Goal: Transaction & Acquisition: Obtain resource

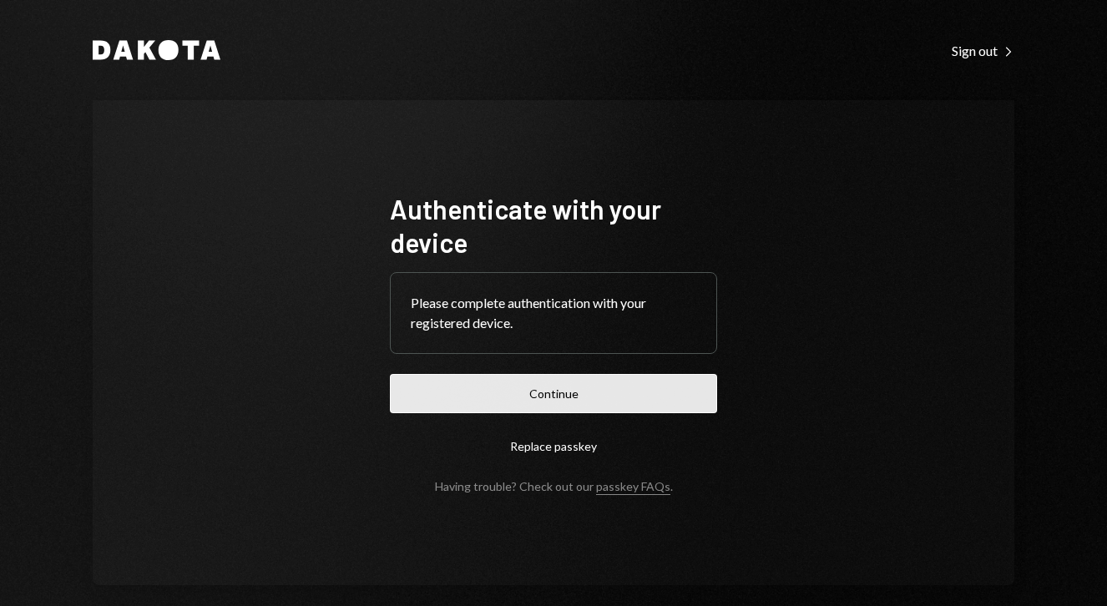
click at [548, 398] on button "Continue" at bounding box center [553, 393] width 327 height 39
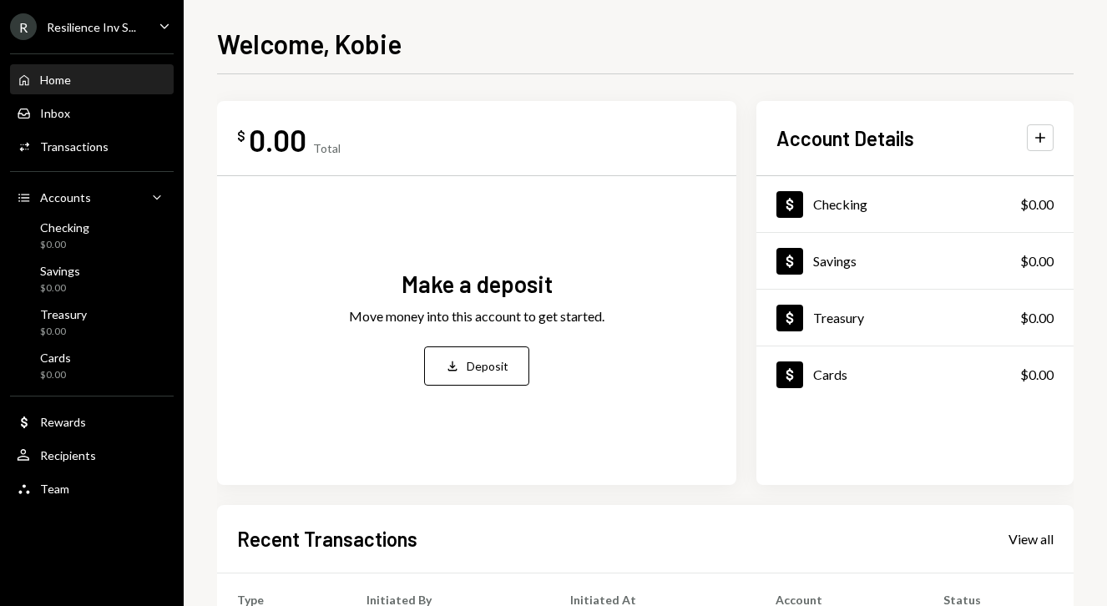
click at [88, 31] on div "Resilience Inv S..." at bounding box center [91, 27] width 89 height 14
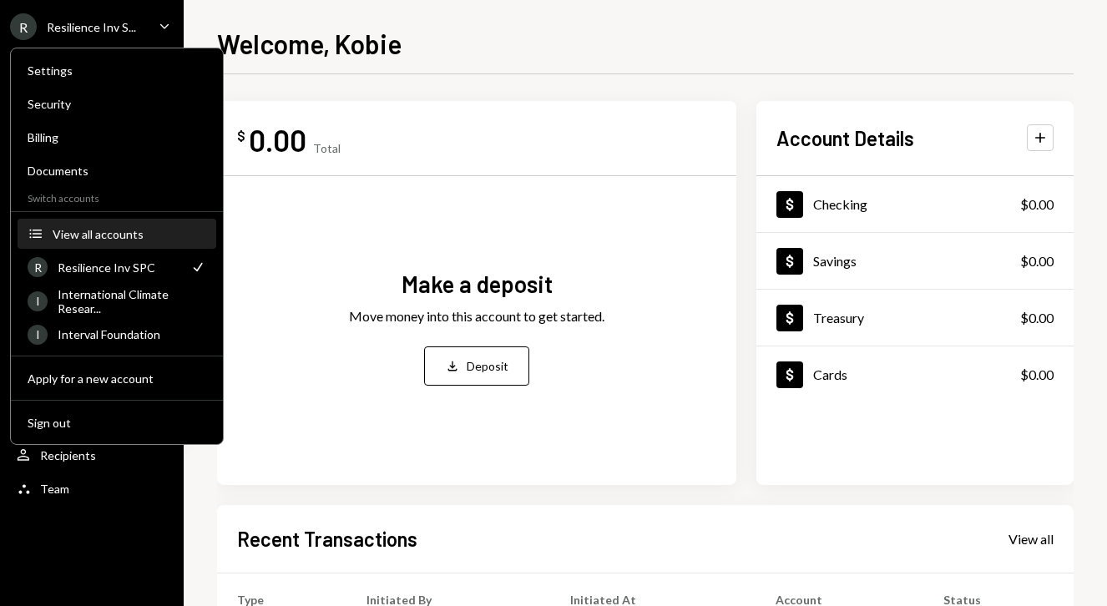
click at [77, 237] on div "View all accounts" at bounding box center [130, 234] width 154 height 14
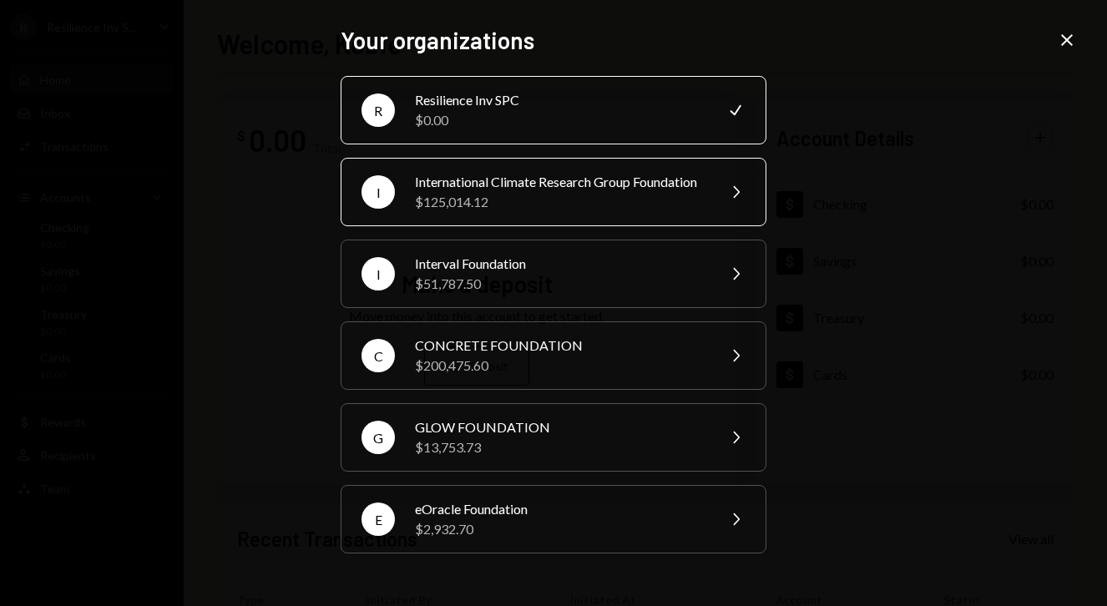
click at [514, 192] on div "International Climate Research Group Foundation" at bounding box center [560, 182] width 290 height 20
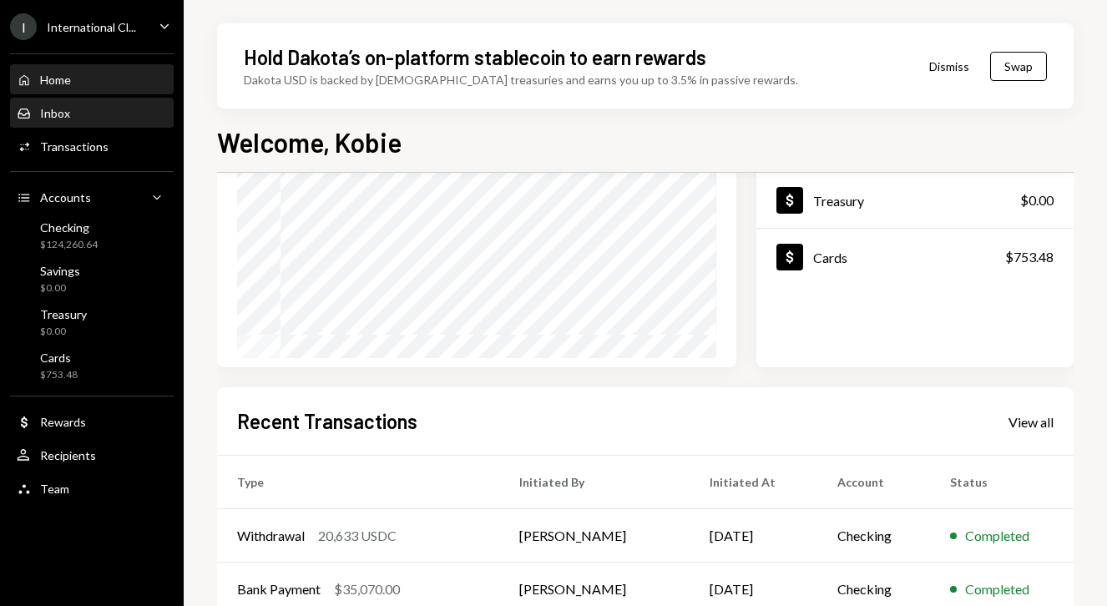
scroll to position [227, 0]
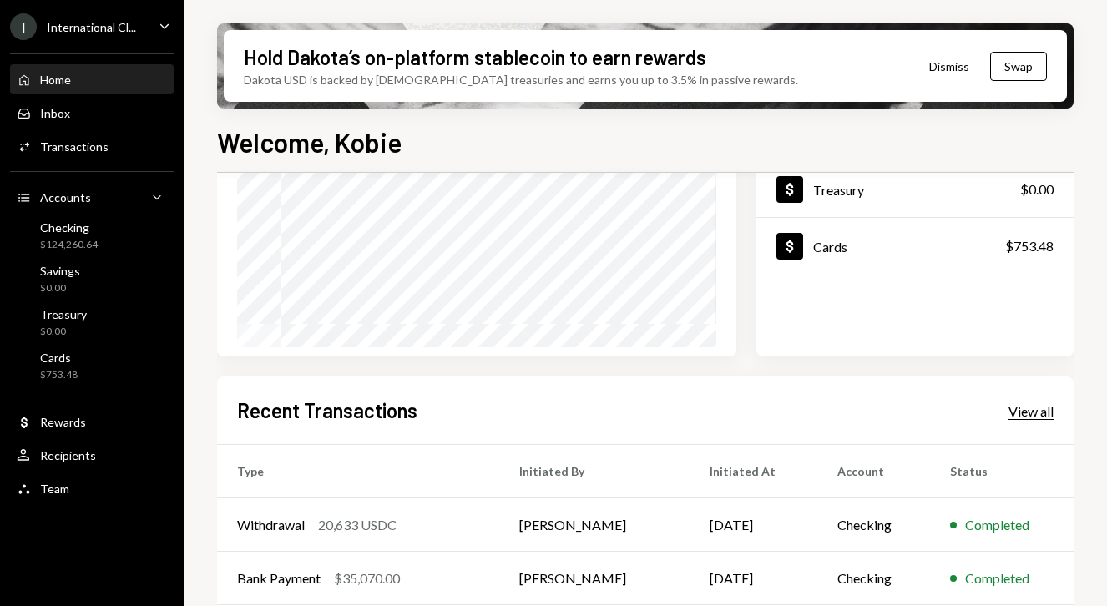
click at [1025, 411] on div "View all" at bounding box center [1030, 411] width 45 height 17
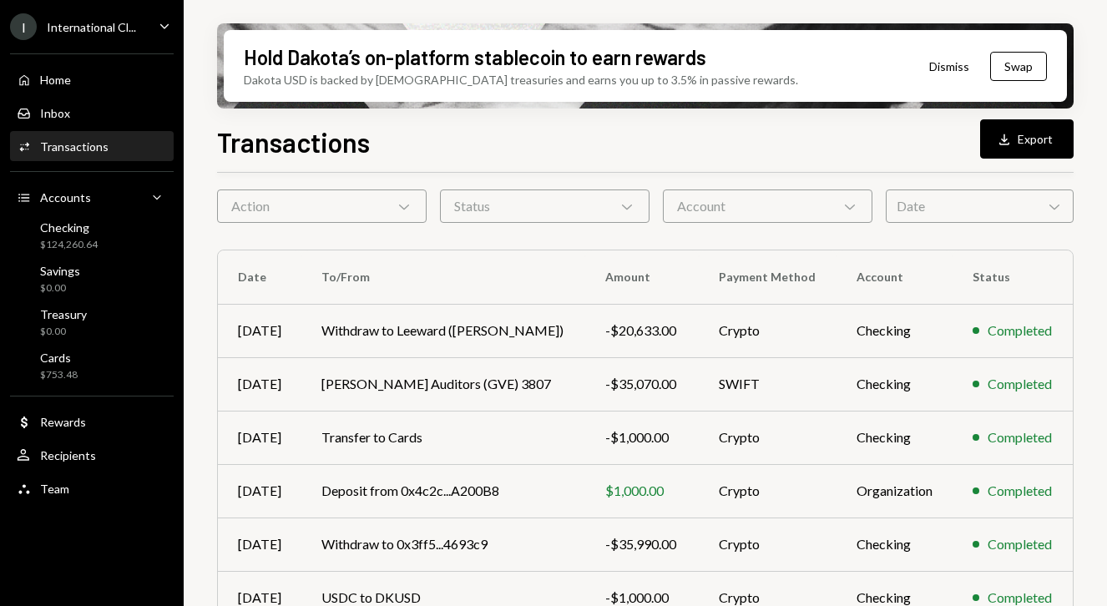
scroll to position [50, 0]
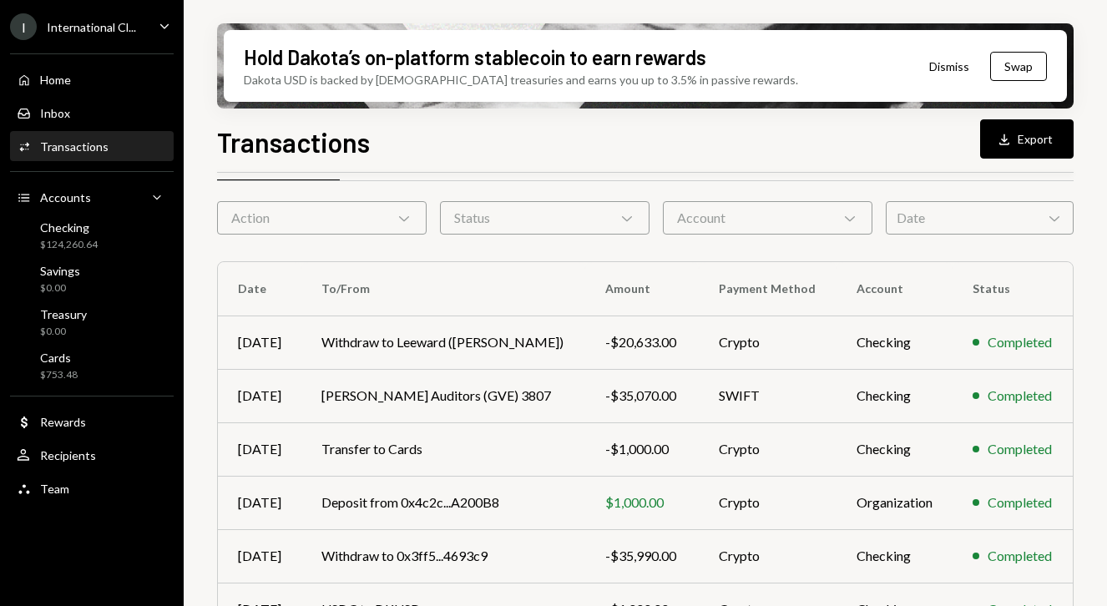
click at [1046, 221] on icon "Chevron Down" at bounding box center [1054, 217] width 17 height 17
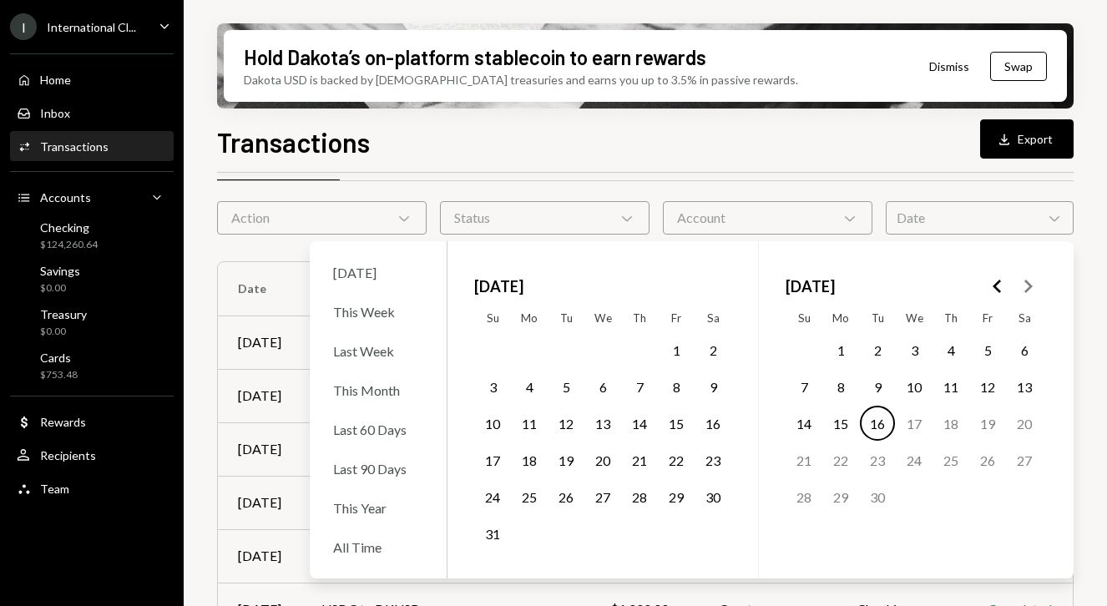
click at [840, 345] on button "1" at bounding box center [840, 349] width 35 height 35
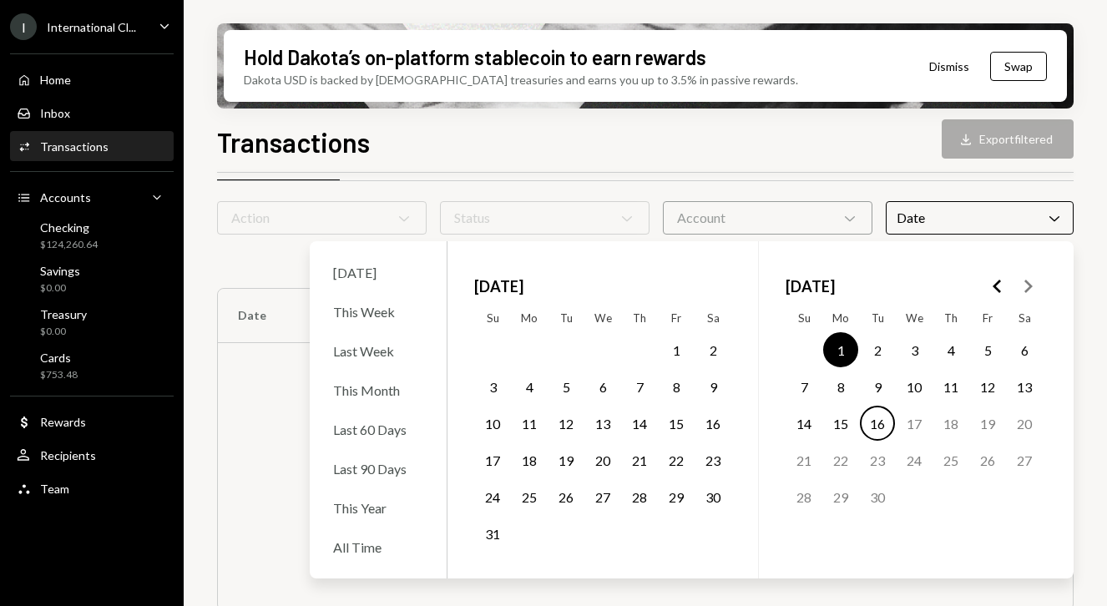
click at [876, 424] on button "16" at bounding box center [877, 423] width 35 height 35
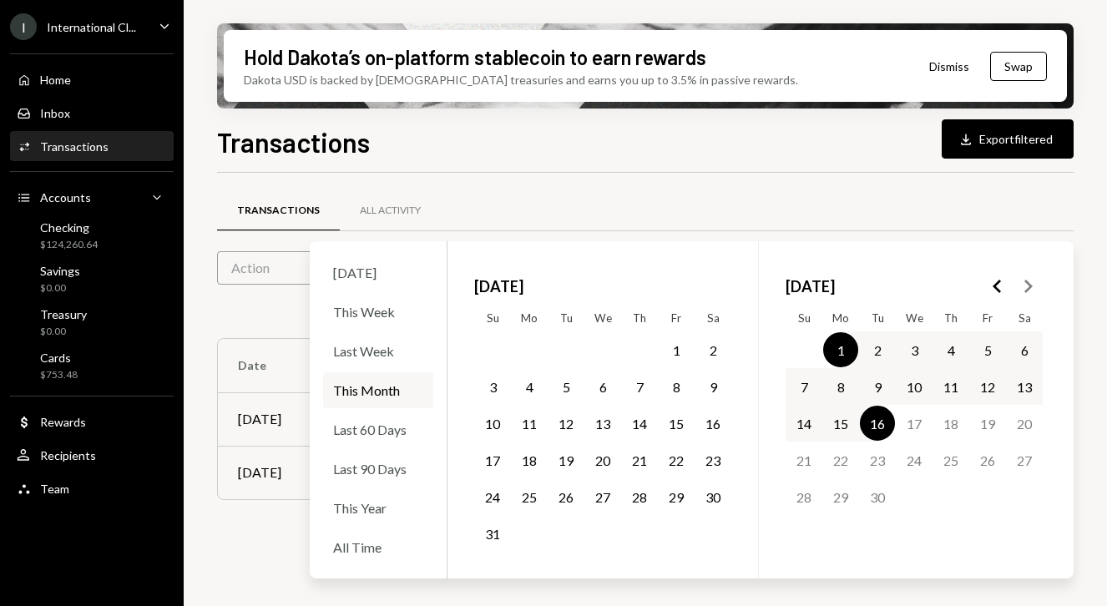
scroll to position [0, 0]
click at [761, 149] on div "Transactions Download Export filtered" at bounding box center [645, 140] width 856 height 37
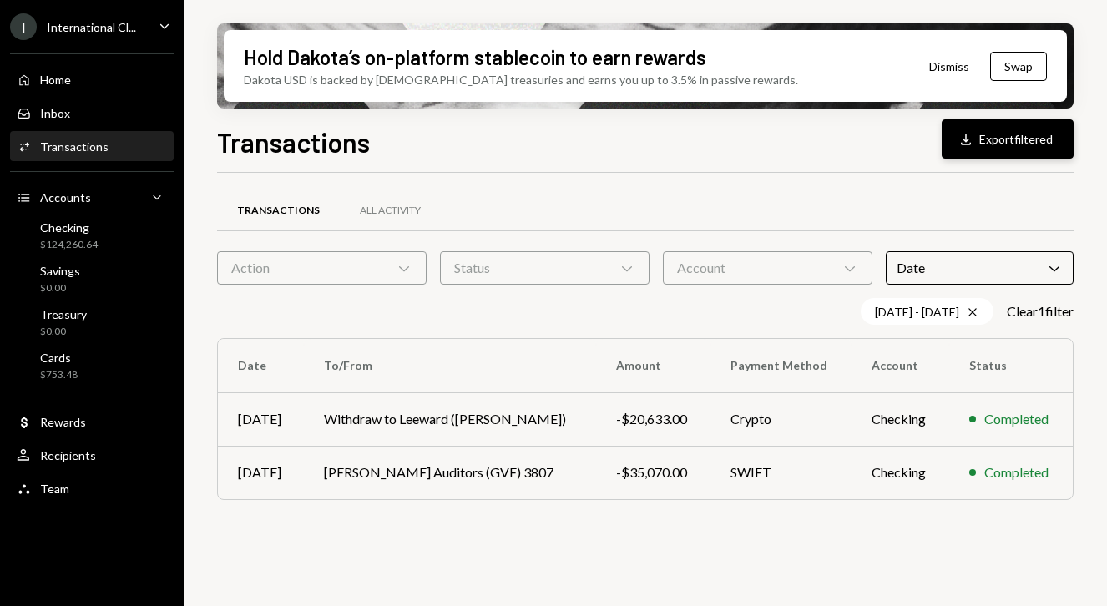
click at [1002, 143] on button "Download Export filtered" at bounding box center [1007, 138] width 132 height 39
click at [99, 32] on div "International Cl..." at bounding box center [91, 27] width 89 height 14
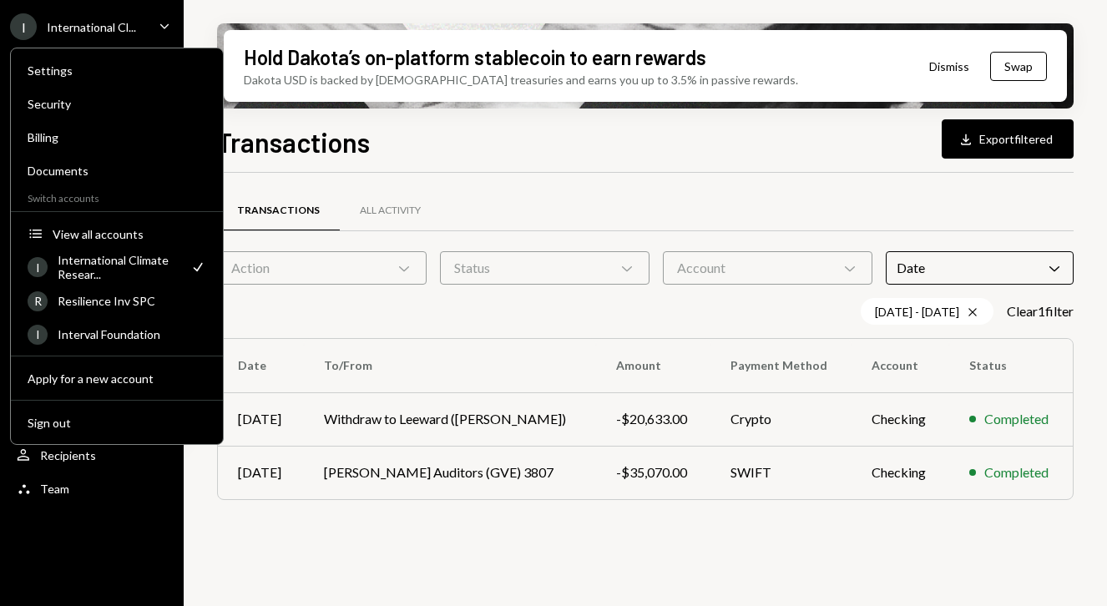
click at [102, 265] on div "International Climate Resear..." at bounding box center [119, 267] width 122 height 28
click at [89, 342] on div "I Interval Foundation" at bounding box center [117, 334] width 179 height 28
